Goal: Check status: Check status

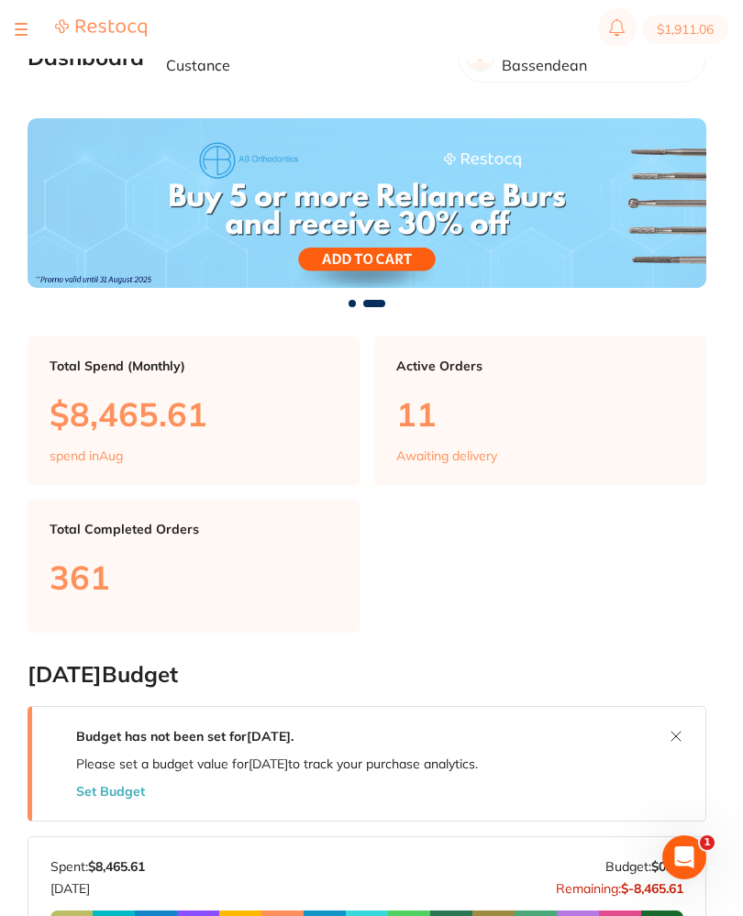
click at [27, 21] on div at bounding box center [21, 29] width 13 height 22
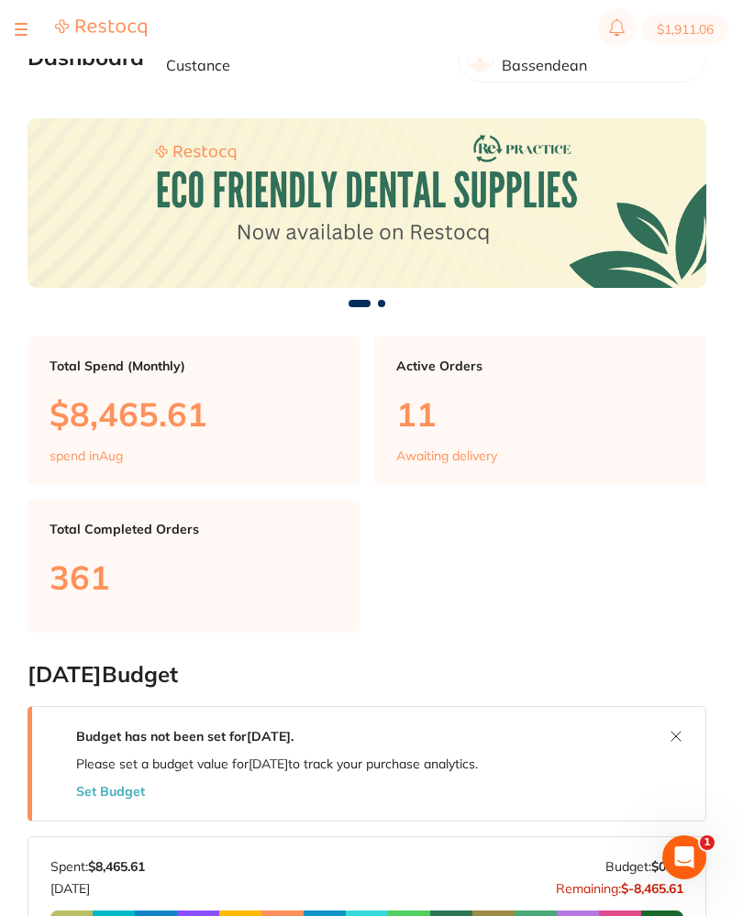
click at [16, 12] on section "$1,911.06" at bounding box center [371, 29] width 743 height 59
click at [20, 19] on div at bounding box center [21, 29] width 13 height 22
click at [23, 29] on button at bounding box center [21, 29] width 13 height 2
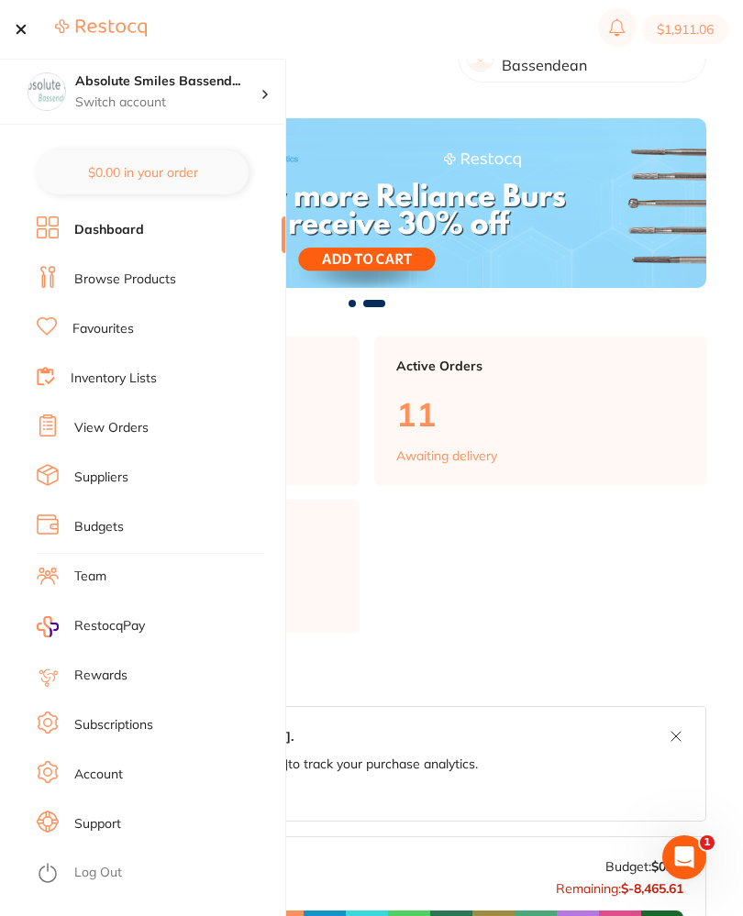
click at [94, 425] on link "View Orders" at bounding box center [111, 428] width 74 height 18
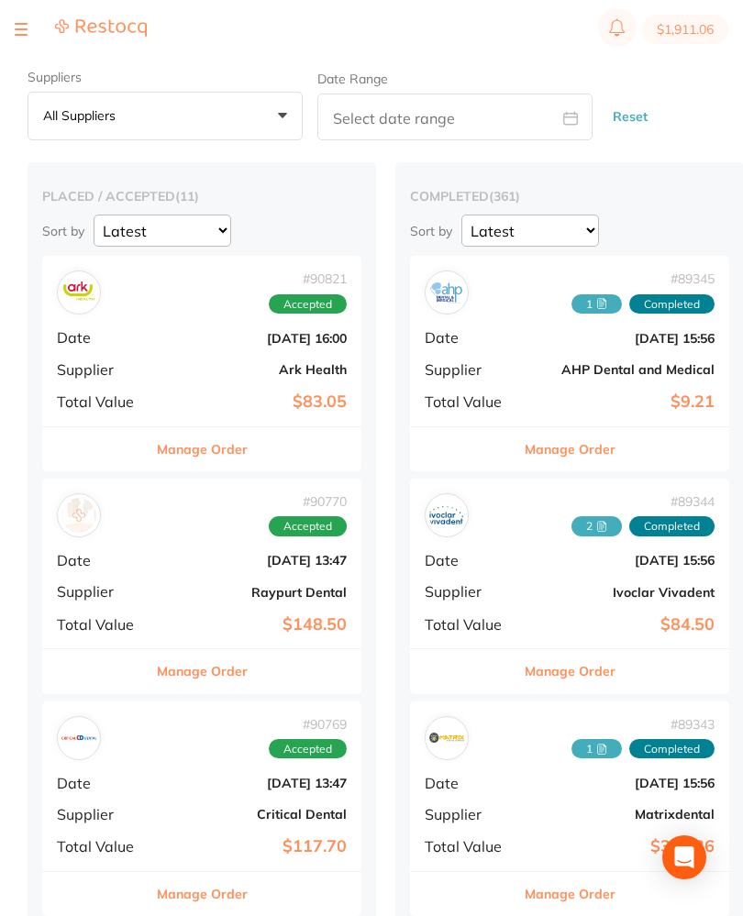
click at [149, 348] on div "# 90821 Accepted Date [DATE] 16:00 Supplier Ark Health Total Value $83.05" at bounding box center [201, 341] width 319 height 170
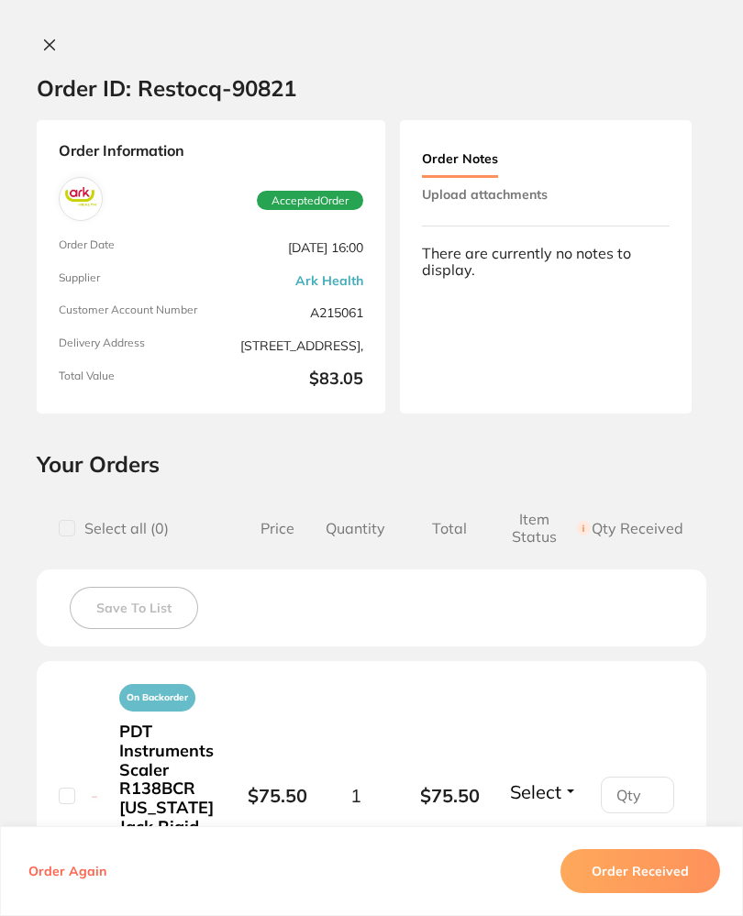
click at [539, 195] on button "Upload attachments" at bounding box center [485, 194] width 126 height 33
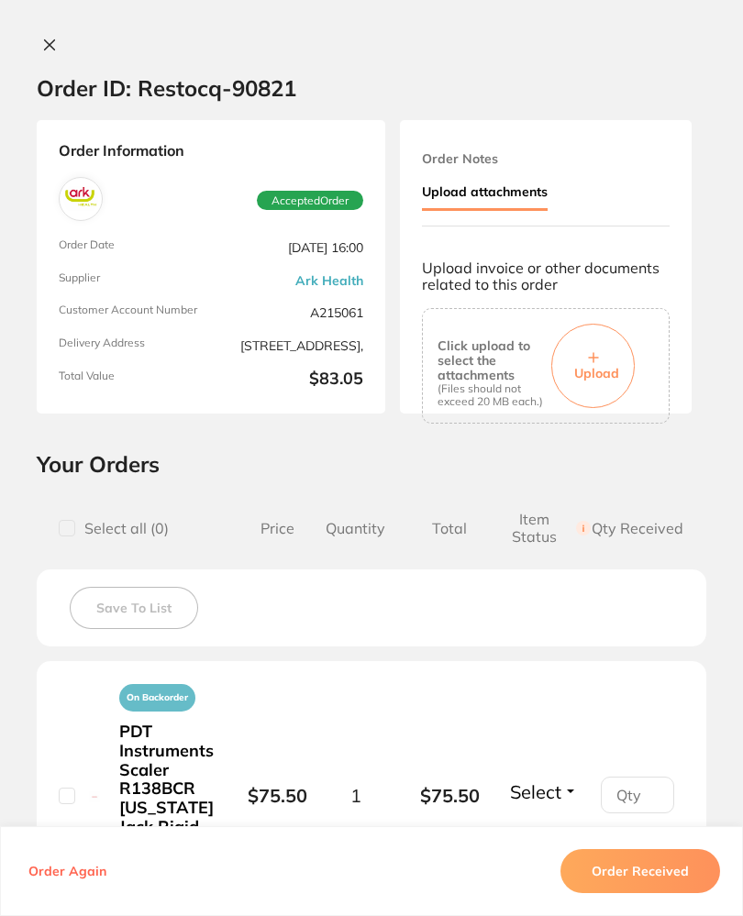
click at [602, 365] on span "Upload" at bounding box center [596, 373] width 45 height 17
click at [674, 893] on button "Order Received" at bounding box center [640, 871] width 160 height 44
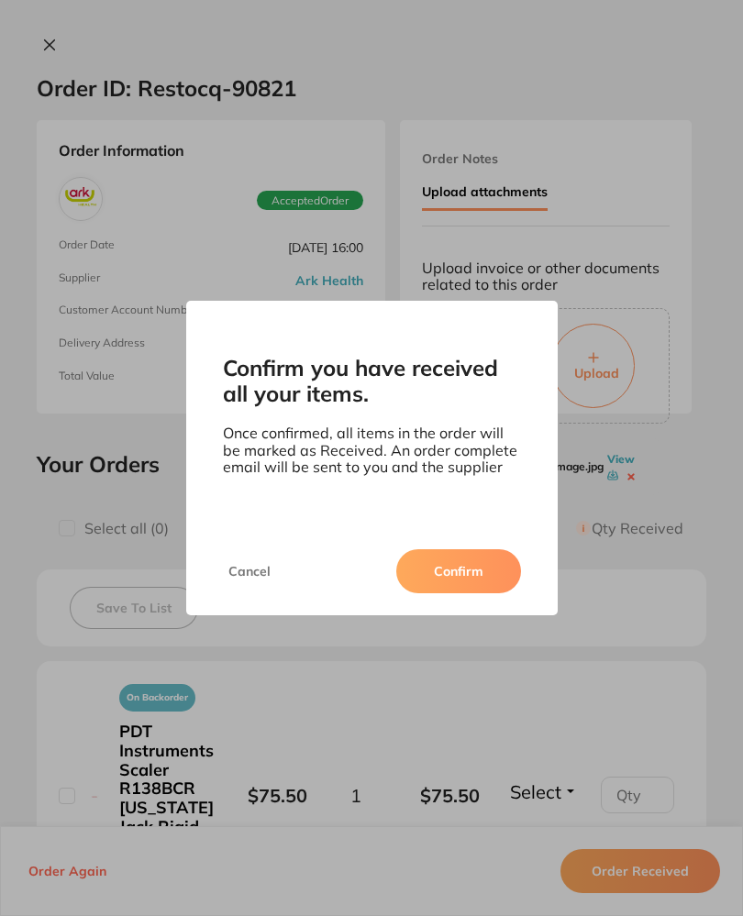
click at [447, 589] on button "Confirm" at bounding box center [458, 571] width 125 height 44
